Goal: Communication & Community: Answer question/provide support

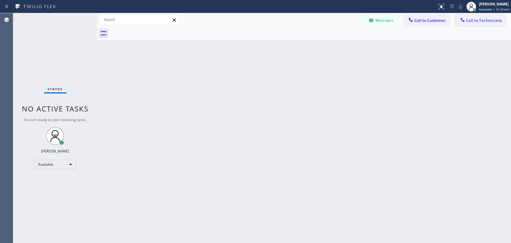
drag, startPoint x: 476, startPoint y: 24, endPoint x: 447, endPoint y: 25, distance: 29.0
click at [476, 23] on button "Call to Technicians" at bounding box center [479, 20] width 49 height 11
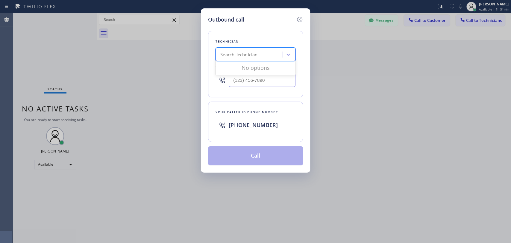
click at [273, 53] on div "Search Technician" at bounding box center [249, 54] width 65 height 10
type input "sevak"
click at [247, 67] on div "[PERSON_NAME]" at bounding box center [255, 67] width 80 height 11
type input "[PHONE_NUMBER]"
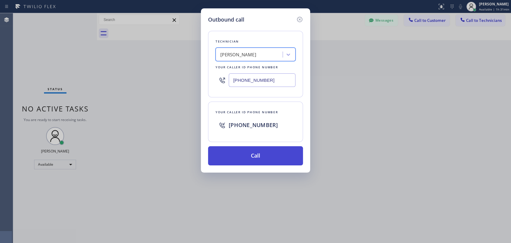
click at [243, 152] on button "Call" at bounding box center [255, 155] width 95 height 19
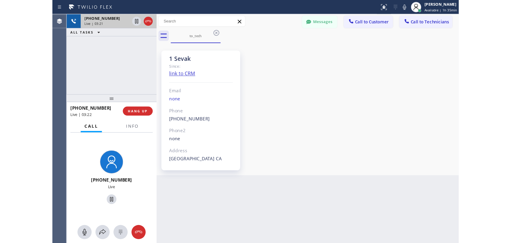
scroll to position [310, 0]
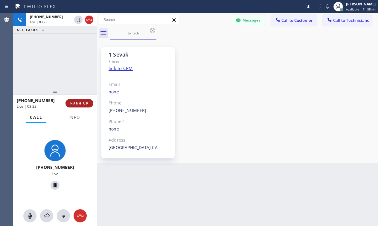
click at [78, 106] on button "HANG UP" at bounding box center [80, 103] width 28 height 8
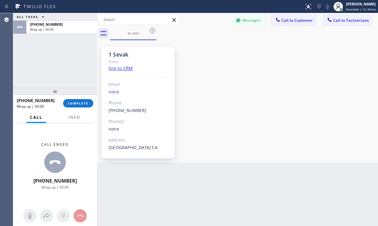
drag, startPoint x: 75, startPoint y: 103, endPoint x: 48, endPoint y: 76, distance: 37.7
click at [75, 102] on span "COMPLETE" at bounding box center [78, 103] width 21 height 4
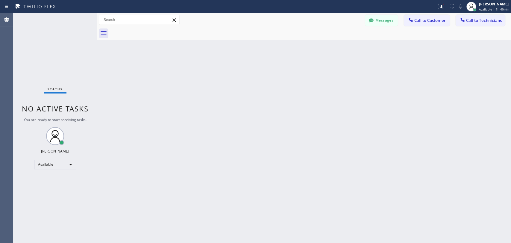
scroll to position [282, 0]
click at [65, 161] on div "Available" at bounding box center [55, 164] width 42 height 10
click at [67, 174] on li "Offline" at bounding box center [54, 171] width 41 height 7
click at [484, 6] on div "[PERSON_NAME]" at bounding box center [494, 3] width 30 height 5
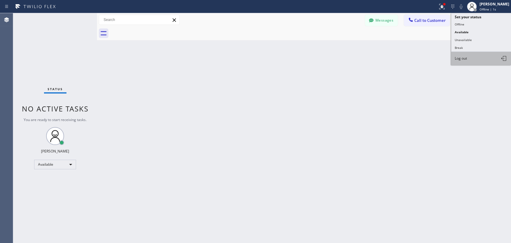
click at [461, 59] on span "Log out" at bounding box center [461, 58] width 12 height 5
